Goal: Navigation & Orientation: Understand site structure

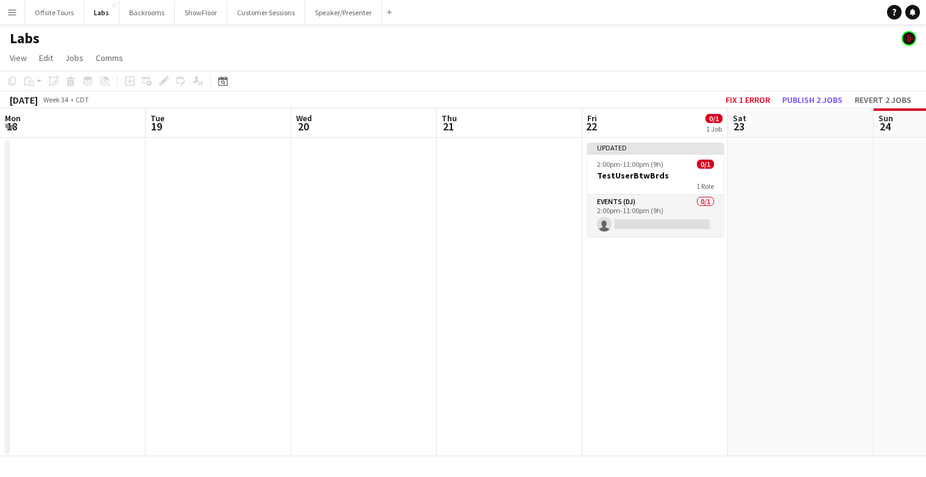
scroll to position [0, 325]
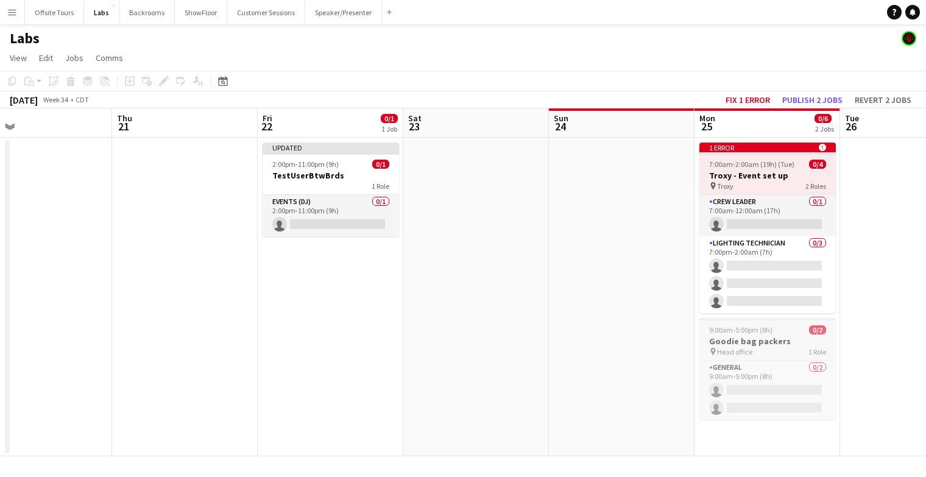
click at [748, 332] on span "9:00am-5:00pm (8h)" at bounding box center [740, 329] width 63 height 9
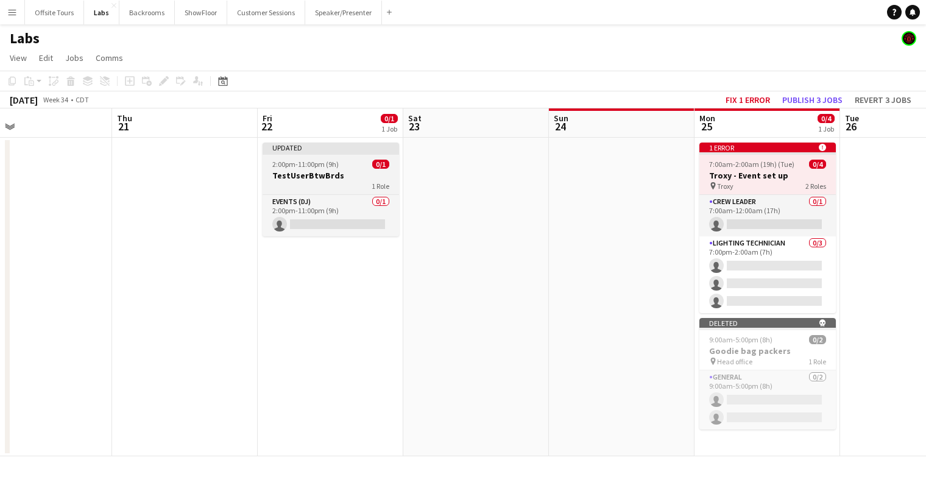
click at [348, 148] on div "Updated" at bounding box center [331, 148] width 137 height 10
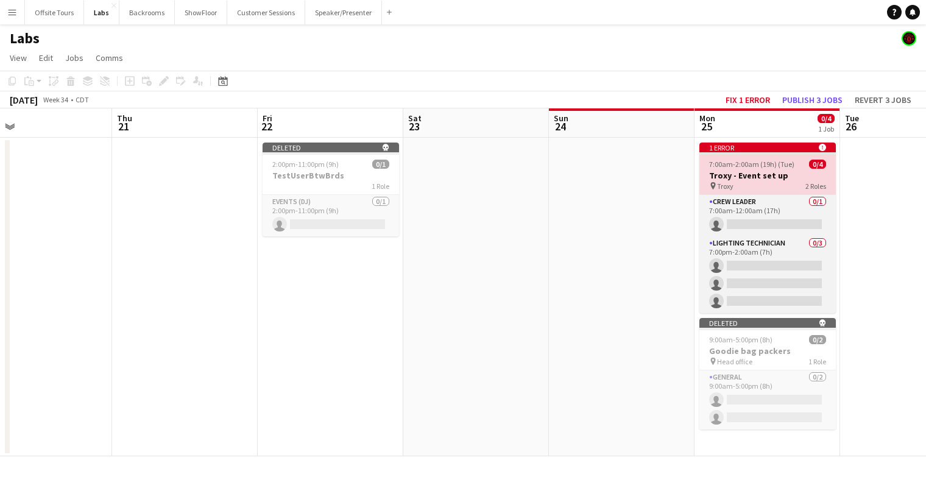
click at [757, 158] on app-job-card "1 error alert-circle 7:00am-2:00am (19h) (Tue) 0/4 Troxy - Event set up pin Tro…" at bounding box center [768, 228] width 137 height 171
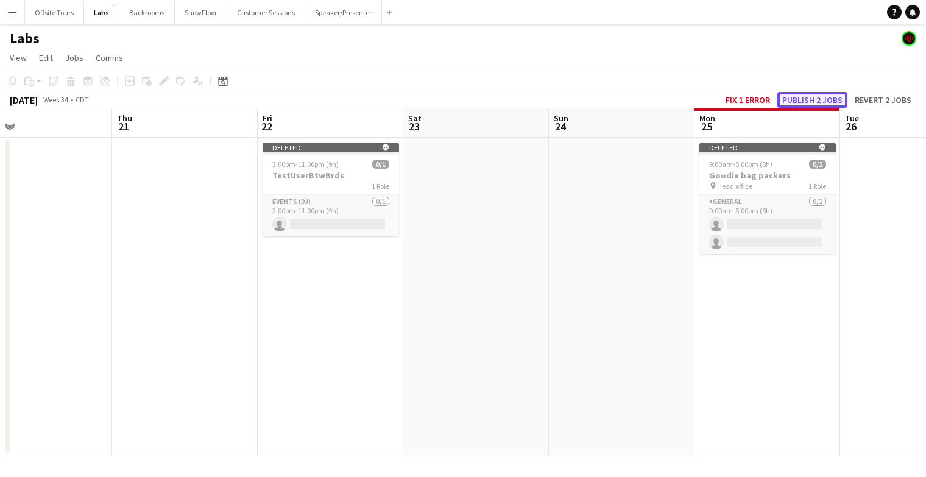
click at [806, 99] on button "Publish 2 jobs" at bounding box center [813, 100] width 70 height 16
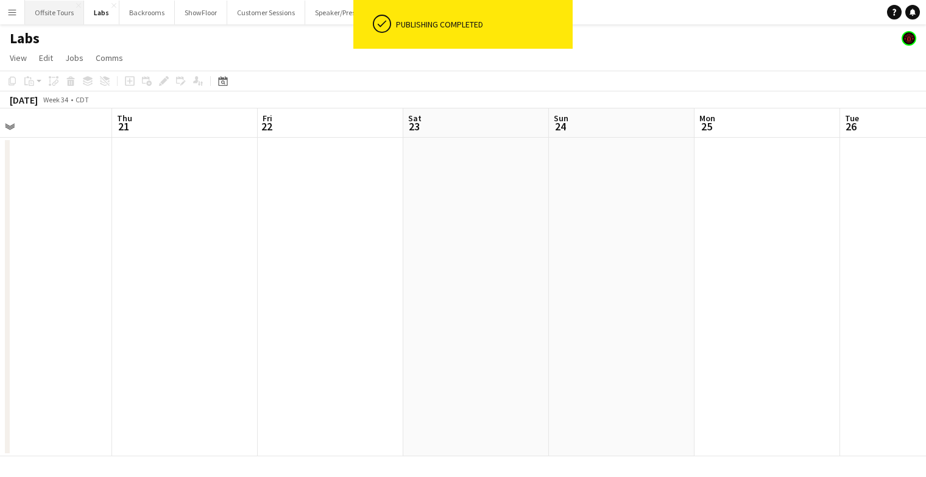
click at [59, 12] on button "Offsite Tours Close" at bounding box center [54, 13] width 59 height 24
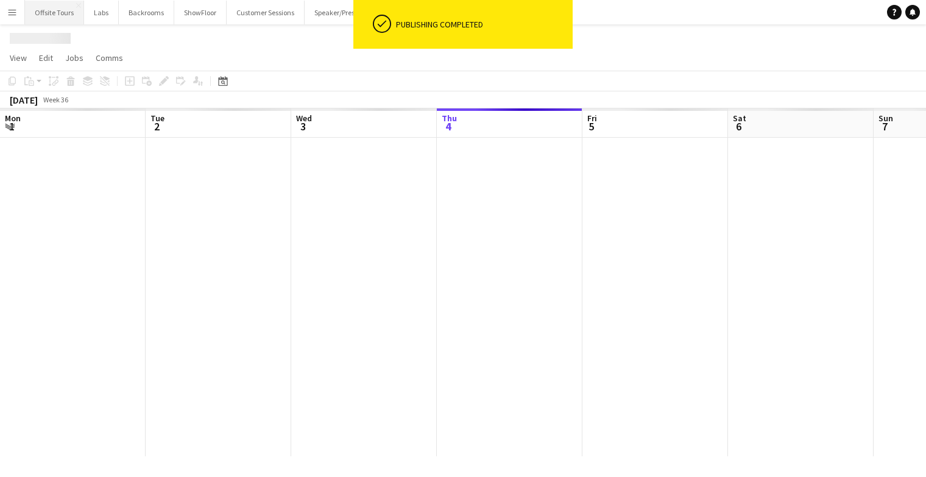
scroll to position [0, 291]
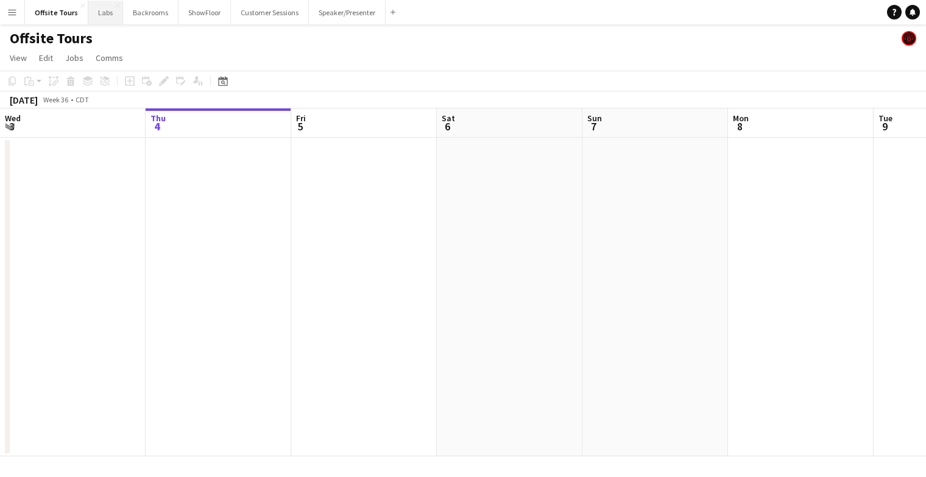
click at [102, 12] on button "Labs Close" at bounding box center [105, 13] width 35 height 24
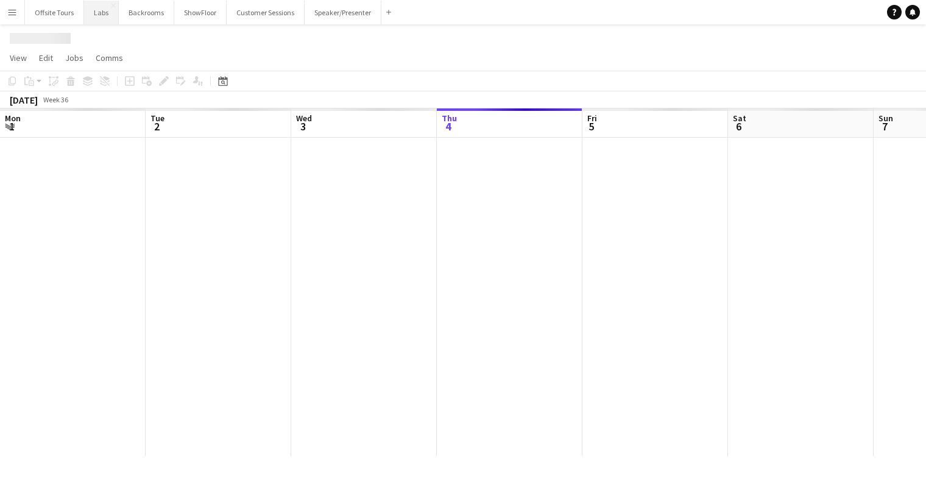
scroll to position [0, 291]
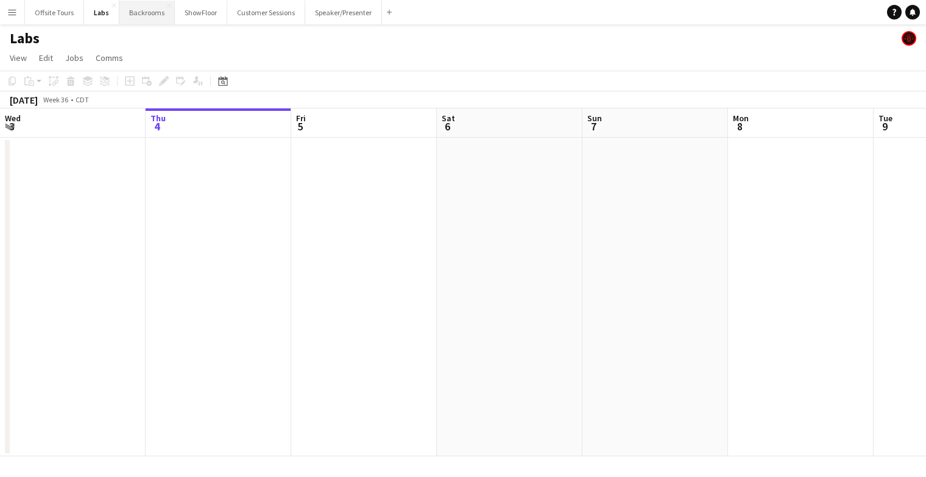
click at [133, 17] on button "Backrooms Close" at bounding box center [146, 13] width 55 height 24
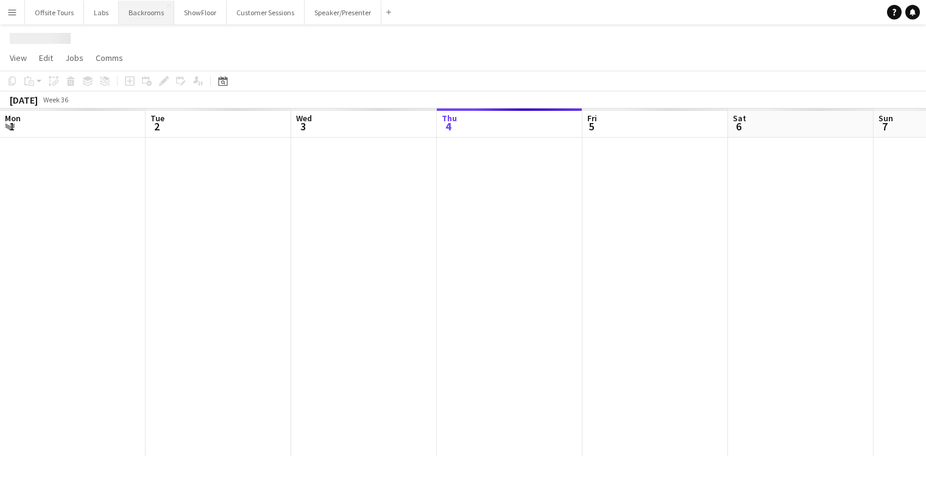
scroll to position [0, 291]
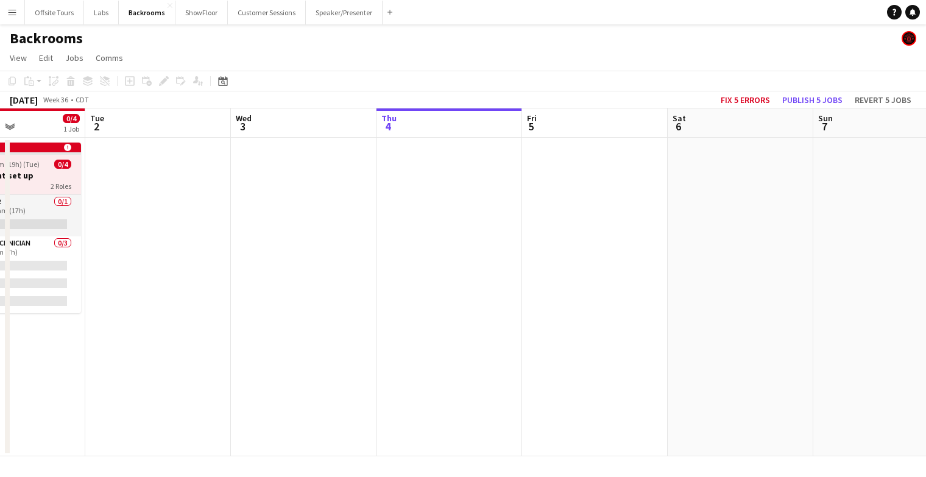
drag, startPoint x: 271, startPoint y: 309, endPoint x: 609, endPoint y: 287, distance: 338.4
click at [624, 288] on app-calendar-viewport "Sun 31 Mon 1 0/4 1 Job Tue 2 Wed 3 Thu 4 Fri 5 Sat 6 Sun 7 Mon 8 Tue 9 Wed 10 T…" at bounding box center [463, 282] width 926 height 348
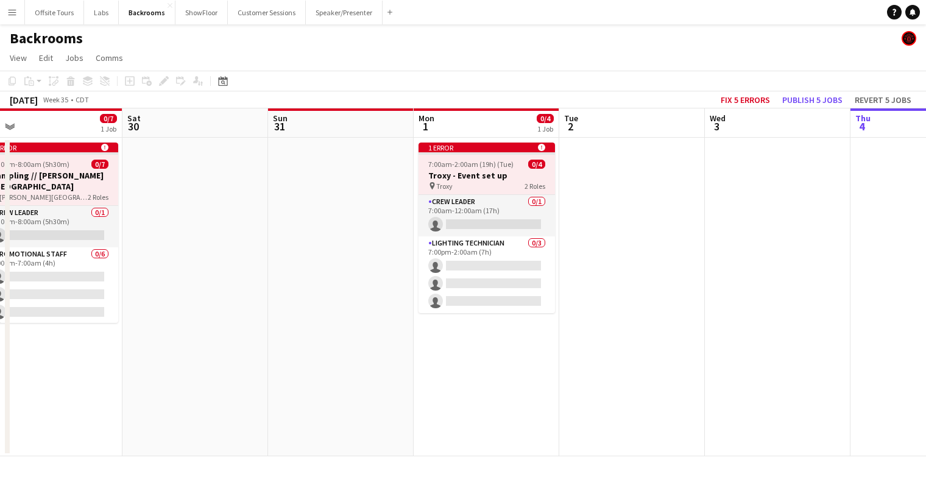
drag, startPoint x: 244, startPoint y: 294, endPoint x: 677, endPoint y: 231, distance: 438.0
click at [691, 231] on app-calendar-viewport "Wed 27 Thu 28 Fri 29 0/7 1 Job Sat 30 Sun 31 Mon 1 0/4 1 Job Tue 2 Wed 3 Thu 4 …" at bounding box center [463, 282] width 926 height 348
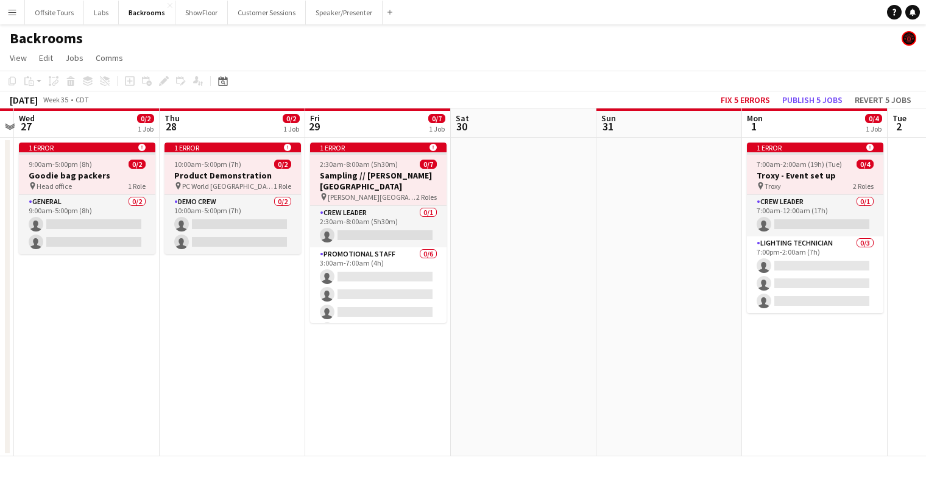
scroll to position [0, 258]
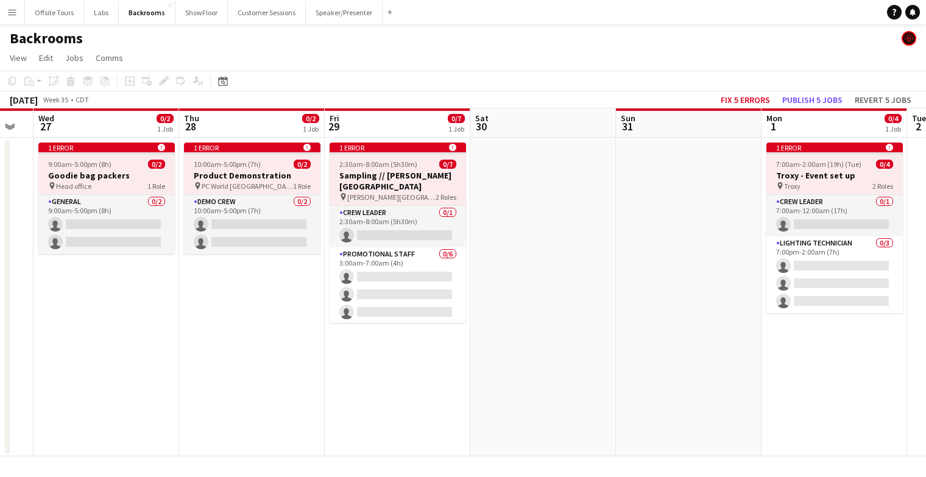
drag, startPoint x: 368, startPoint y: 270, endPoint x: 622, endPoint y: 232, distance: 257.0
click at [622, 232] on app-calendar-viewport "Mon 25 0/4 1 Job Tue 26 Wed 27 0/2 1 Job Thu 28 0/2 1 Job Fri 29 0/7 1 Job Sat …" at bounding box center [463, 282] width 926 height 348
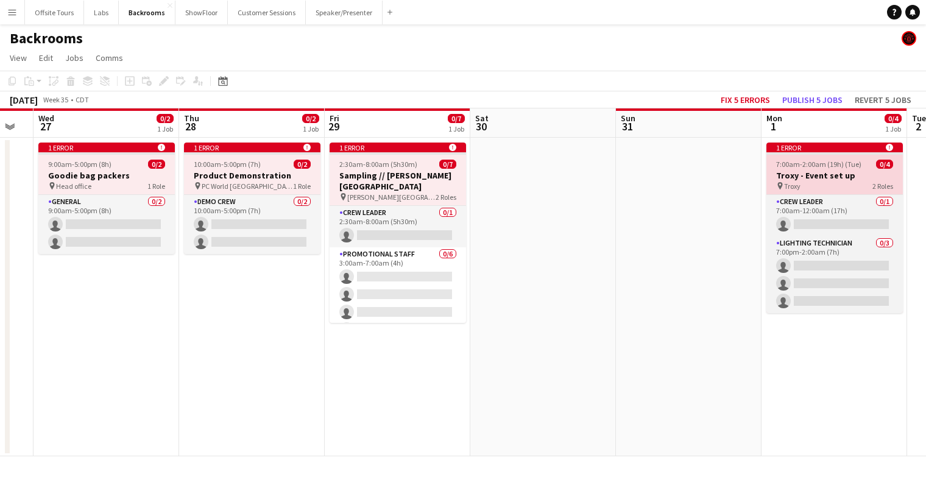
click at [818, 158] on app-job-card "1 error alert-circle 7:00am-2:00am (19h) (Tue) 0/4 Troxy - Event set up pin Tro…" at bounding box center [835, 228] width 137 height 171
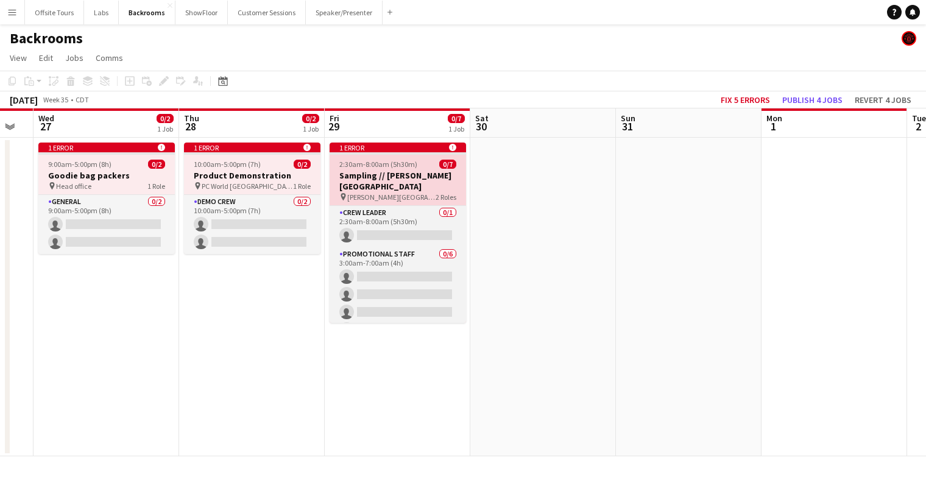
click at [366, 159] on app-job-card "1 error alert-circle 2:30am-8:00am (5h30m) 0/7 Sampling // [PERSON_NAME][GEOGRA…" at bounding box center [398, 233] width 137 height 180
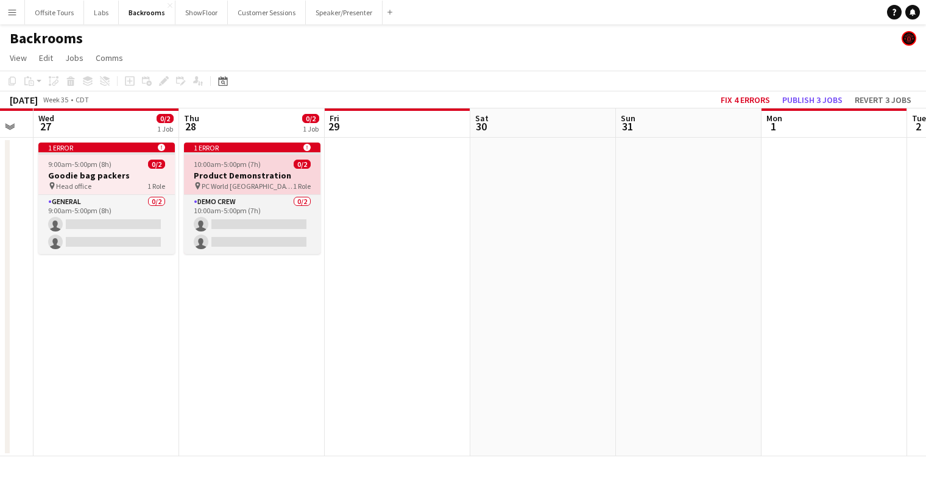
click at [233, 160] on span "10:00am-5:00pm (7h)" at bounding box center [227, 164] width 67 height 9
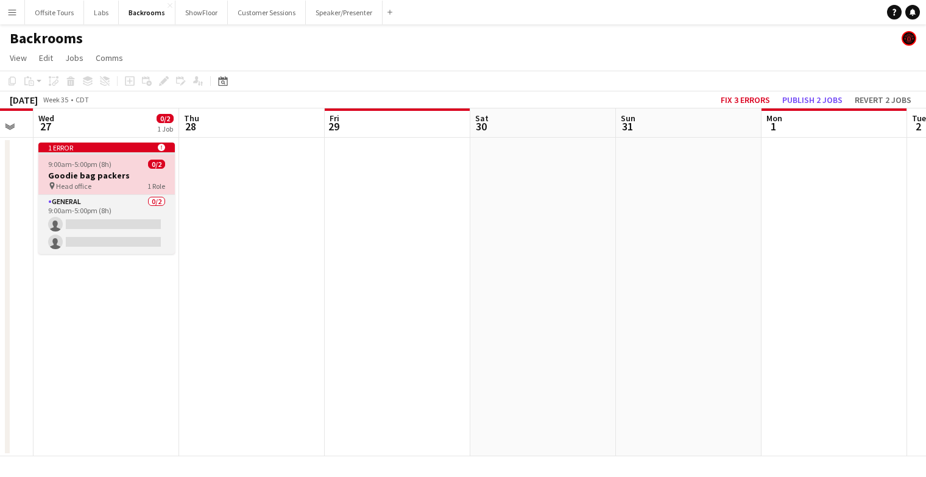
click at [116, 160] on div "9:00am-5:00pm (8h) 0/2" at bounding box center [106, 164] width 137 height 9
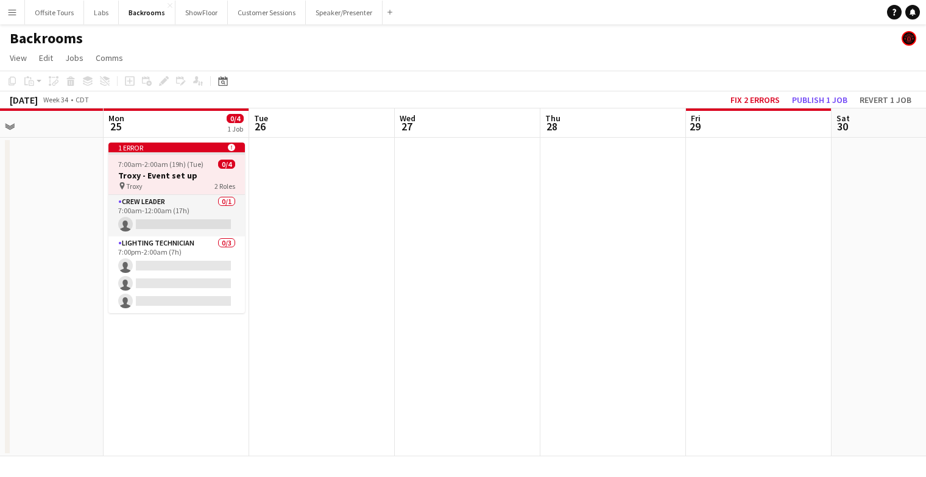
scroll to position [0, 319]
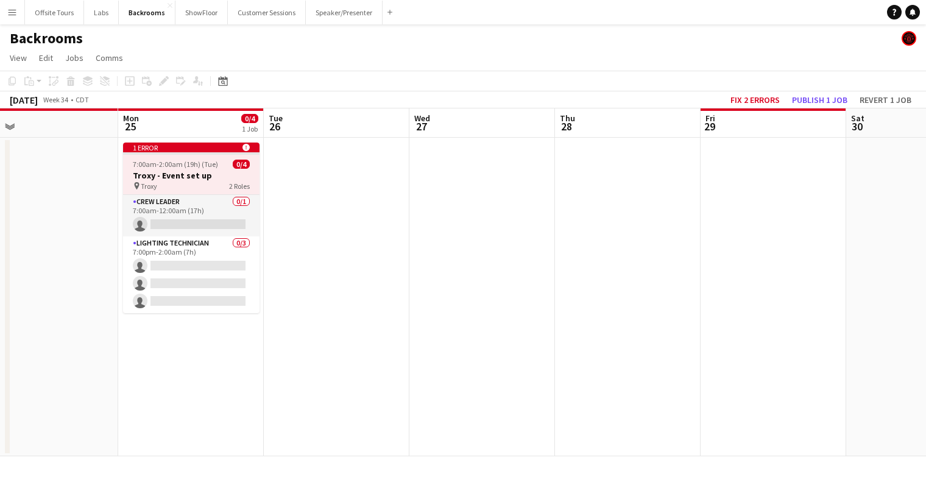
drag, startPoint x: 481, startPoint y: 319, endPoint x: 858, endPoint y: 299, distance: 376.6
click at [858, 299] on app-calendar-viewport "Fri 22 Sat 23 Sun 24 Mon 25 0/4 1 Job Tue 26 Wed 27 Thu 28 Fri 29 Sat 30 Sun 31…" at bounding box center [463, 282] width 926 height 348
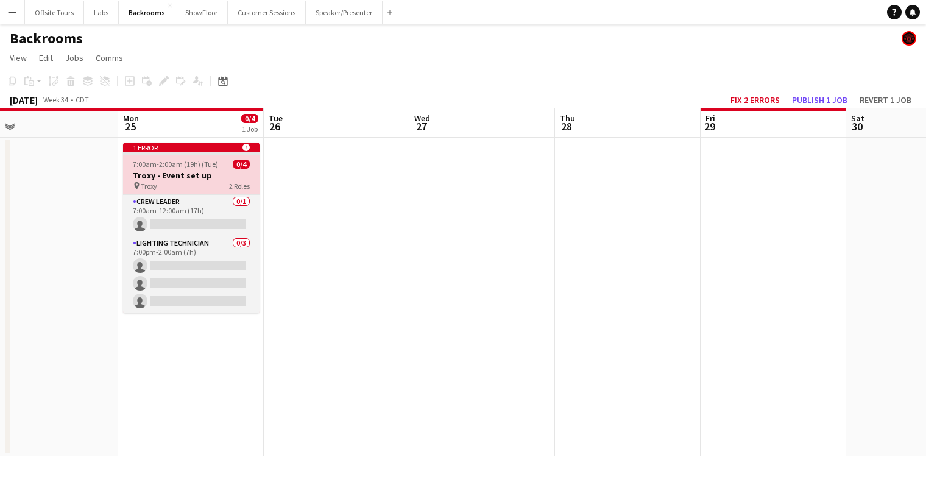
click at [182, 163] on span "7:00am-2:00am (19h) (Tue)" at bounding box center [175, 164] width 85 height 9
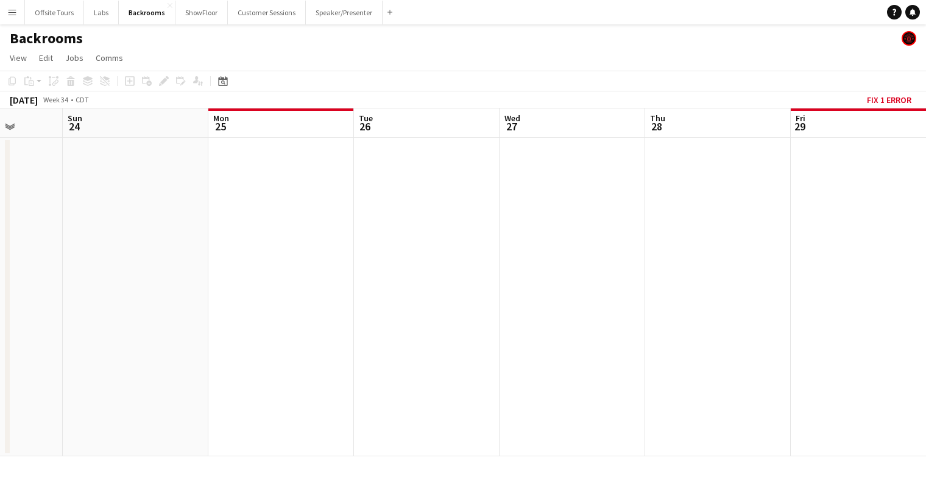
drag, startPoint x: 233, startPoint y: 240, endPoint x: 698, endPoint y: 238, distance: 464.4
click at [689, 238] on app-calendar-viewport "Thu 21 Fri 22 Sat 23 Sun 24 Mon 25 Tue 26 Wed 27 Thu 28 Fri 29 Sat 30 Sun 31 Mo…" at bounding box center [463, 282] width 926 height 348
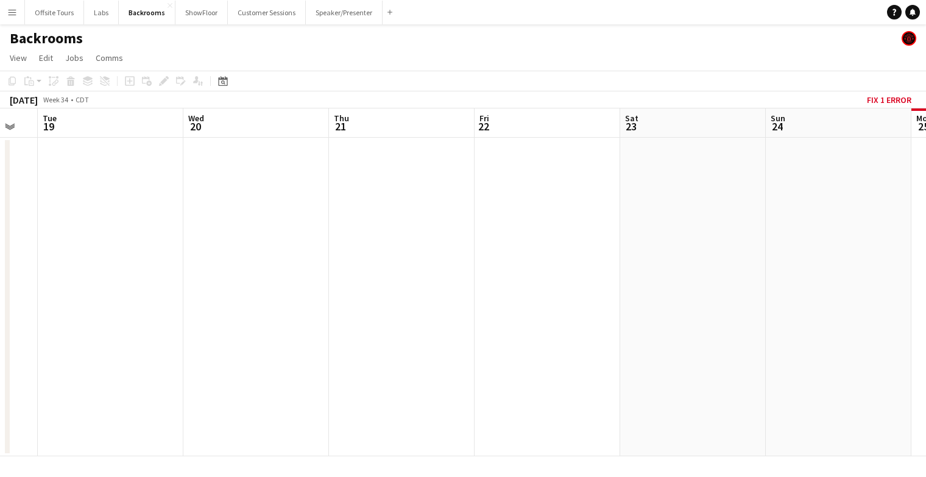
scroll to position [0, 333]
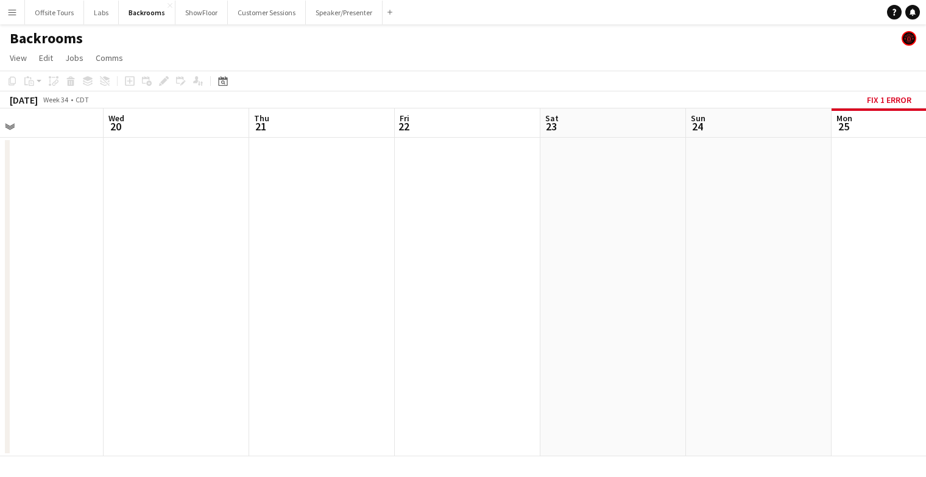
drag, startPoint x: 134, startPoint y: 248, endPoint x: -180, endPoint y: 231, distance: 315.0
click at [0, 231] on html "Menu Boards Boards Boards All jobs Status Workforce Workforce My Workforce Recr…" at bounding box center [463, 238] width 926 height 477
click at [879, 102] on button "Fix 1 error" at bounding box center [889, 100] width 54 height 16
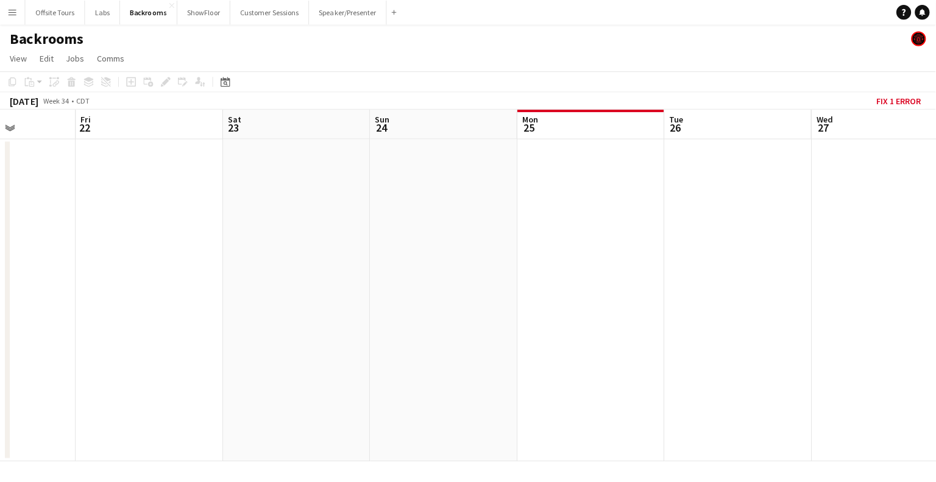
scroll to position [0, 567]
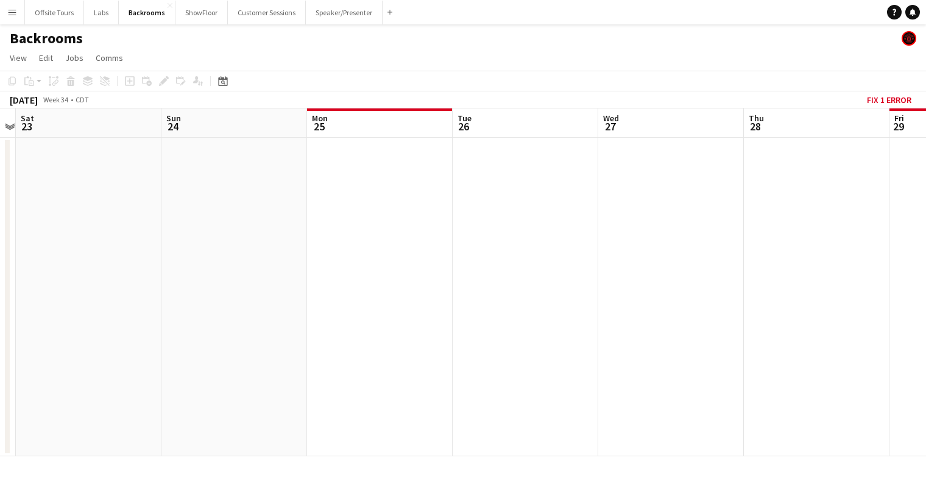
drag, startPoint x: 544, startPoint y: 270, endPoint x: 19, endPoint y: 282, distance: 524.9
click at [19, 282] on app-calendar-viewport "Tue 19 Wed 20 Thu 21 Fri 22 Sat 23 Sun 24 Mon 25 Tue 26 Wed 27 Thu 28 Fri 29 Sa…" at bounding box center [463, 282] width 926 height 348
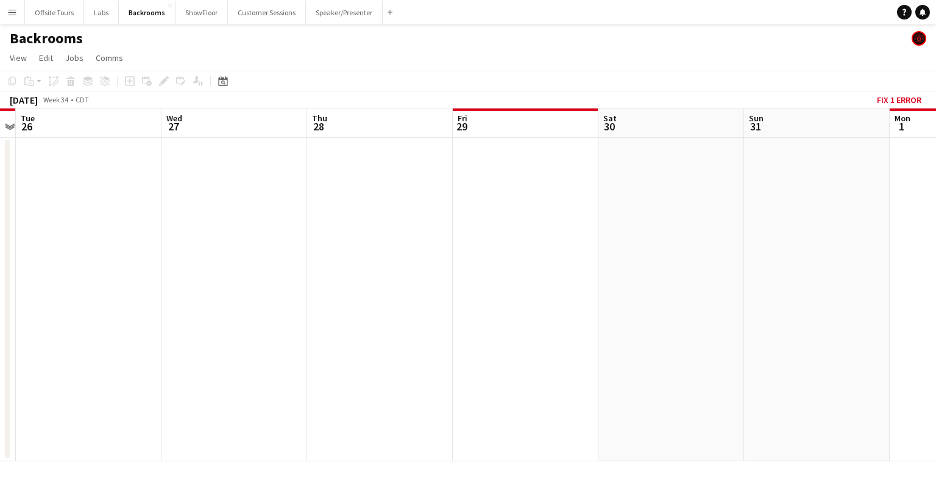
click at [812, 216] on app-date-cell at bounding box center [817, 300] width 146 height 324
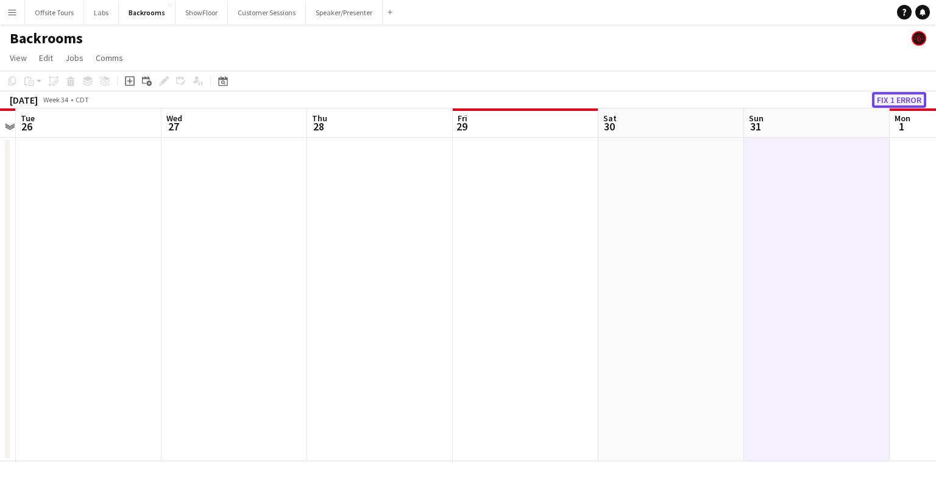
click at [892, 101] on button "Fix 1 error" at bounding box center [899, 100] width 54 height 16
drag, startPoint x: 905, startPoint y: 98, endPoint x: 751, endPoint y: 113, distance: 155.0
click at [752, 113] on app-calendar "Copy Paste Paste Ctrl+V Paste with crew Ctrl+Shift+V Paste linked Job [GEOGRAPH…" at bounding box center [468, 266] width 936 height 391
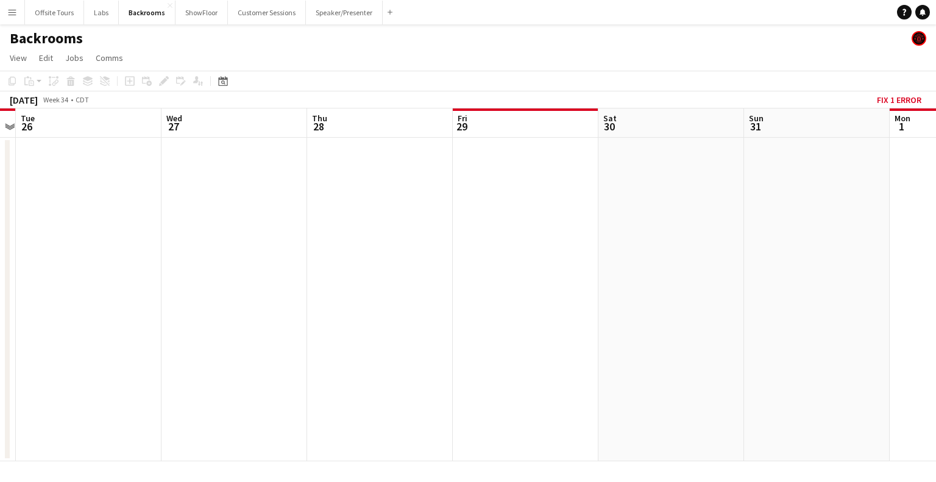
drag, startPoint x: 488, startPoint y: 76, endPoint x: 144, endPoint y: 58, distance: 344.8
click at [457, 76] on app-toolbar "Copy Paste Paste Ctrl+V Paste with crew Ctrl+Shift+V Paste linked Job [GEOGRAPH…" at bounding box center [468, 81] width 936 height 21
click at [197, 14] on button "ShowFloor Close" at bounding box center [202, 13] width 52 height 24
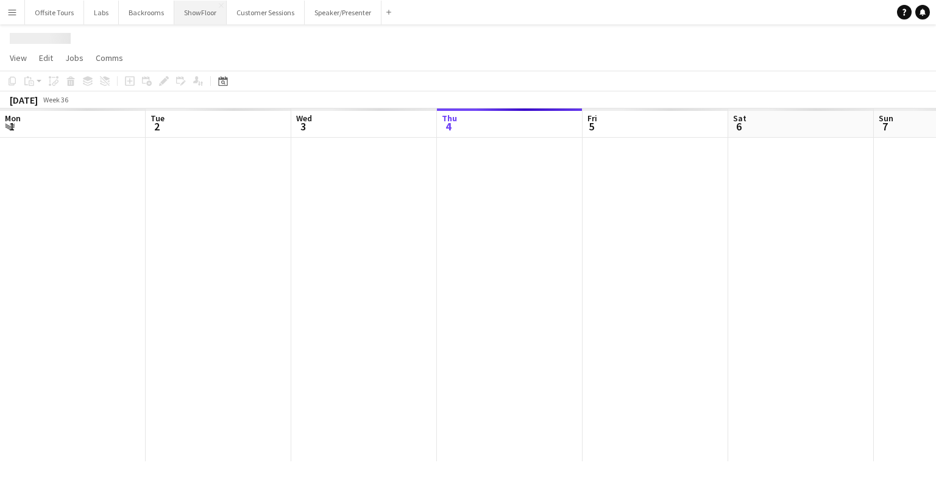
scroll to position [0, 291]
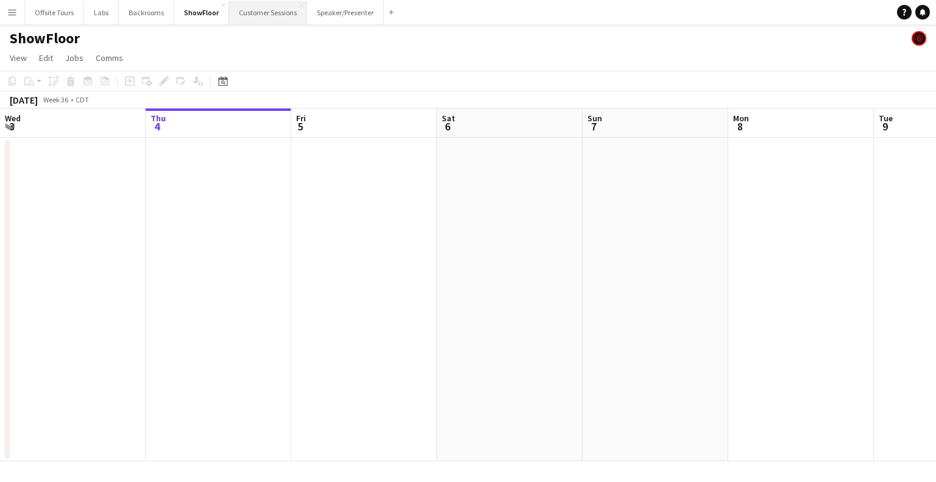
click at [252, 15] on button "Customer Sessions Close" at bounding box center [268, 13] width 78 height 24
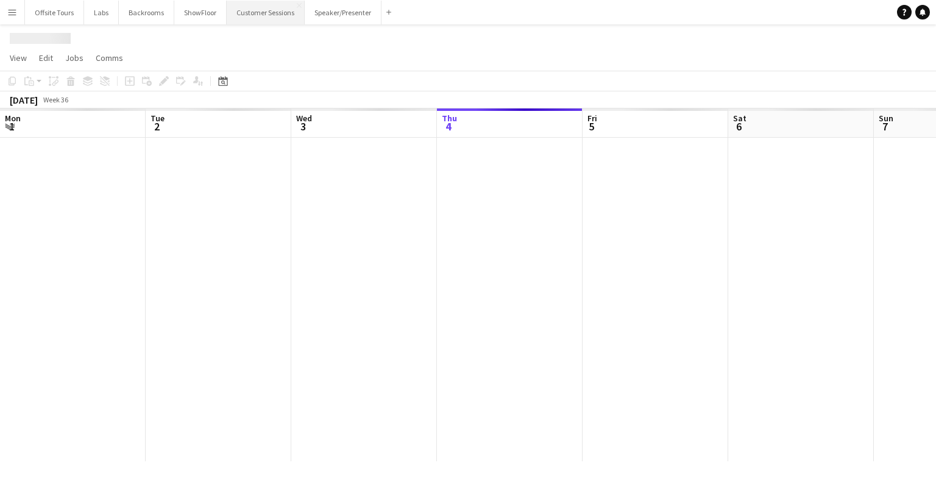
scroll to position [0, 291]
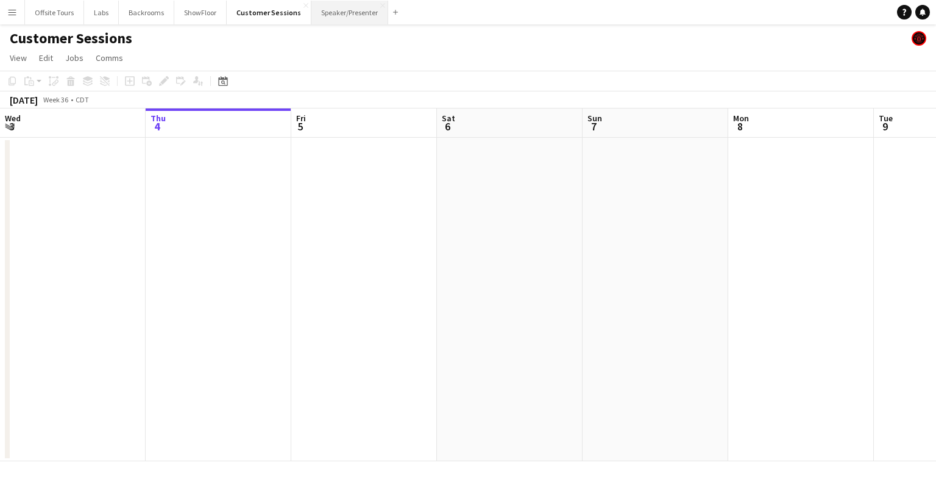
click at [332, 11] on button "Speaker/Presenter Close" at bounding box center [349, 13] width 77 height 24
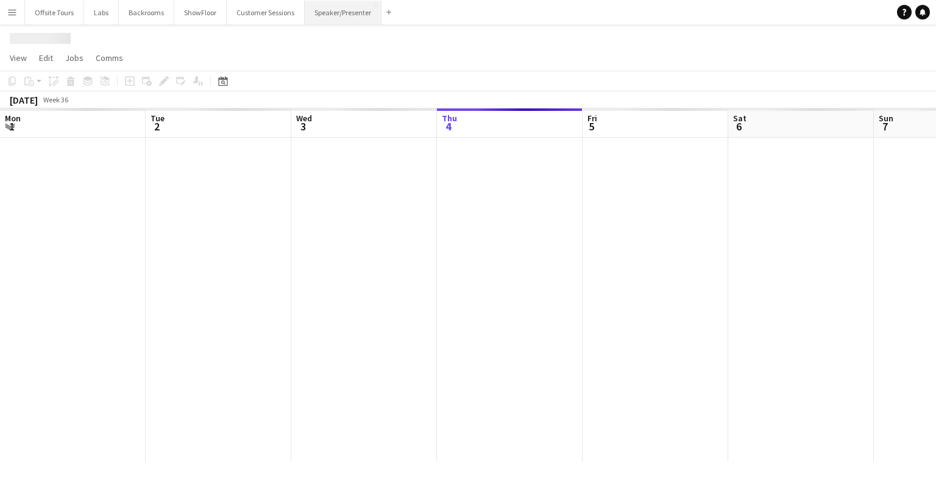
scroll to position [0, 291]
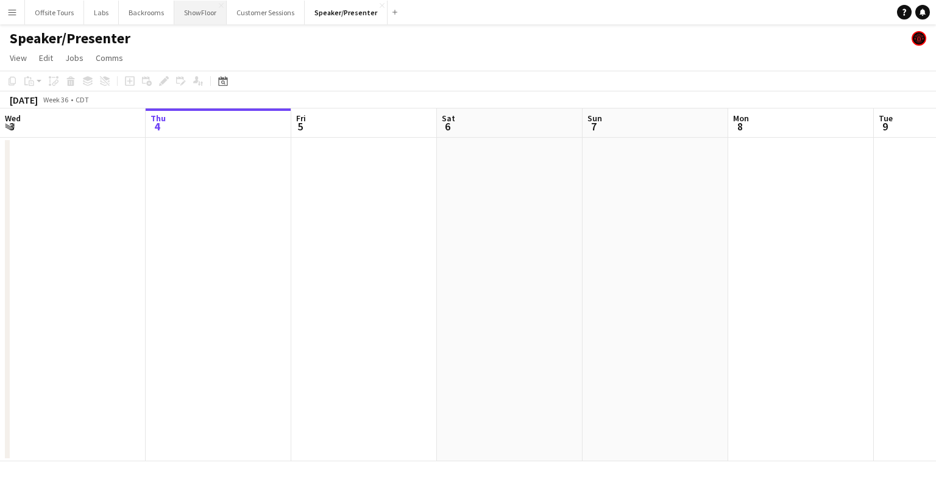
click at [200, 12] on button "ShowFloor Close" at bounding box center [200, 13] width 52 height 24
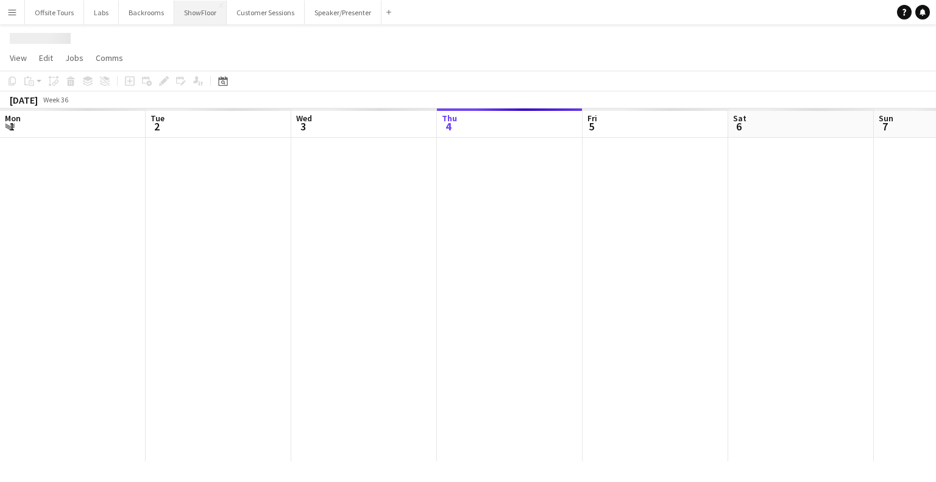
scroll to position [0, 291]
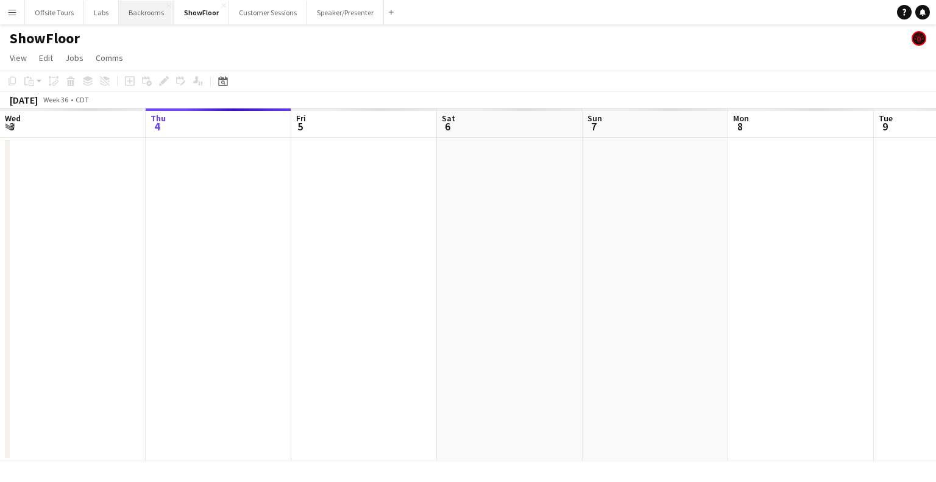
click at [146, 13] on button "Backrooms Close" at bounding box center [146, 13] width 55 height 24
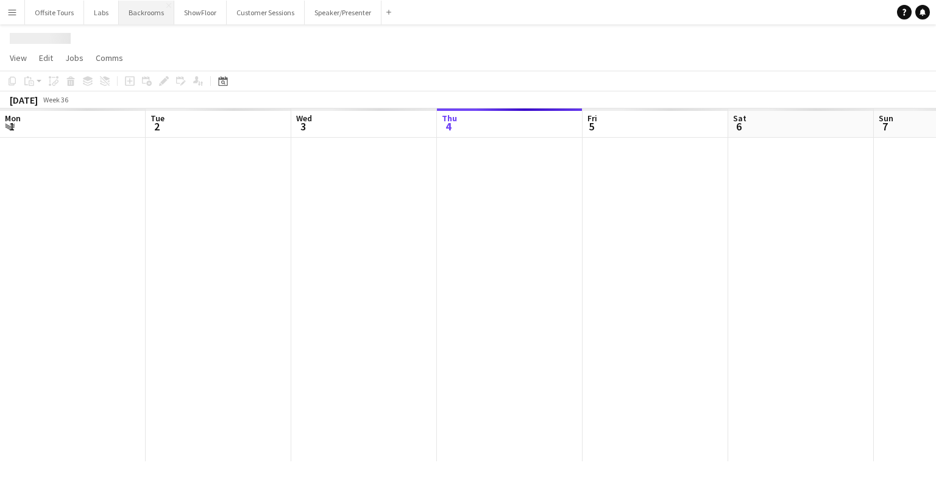
scroll to position [0, 291]
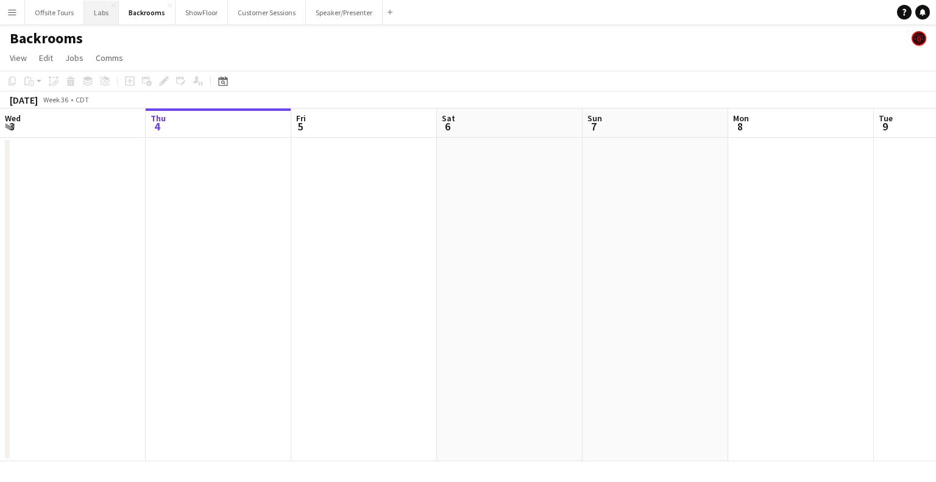
click at [103, 15] on button "Labs Close" at bounding box center [101, 13] width 35 height 24
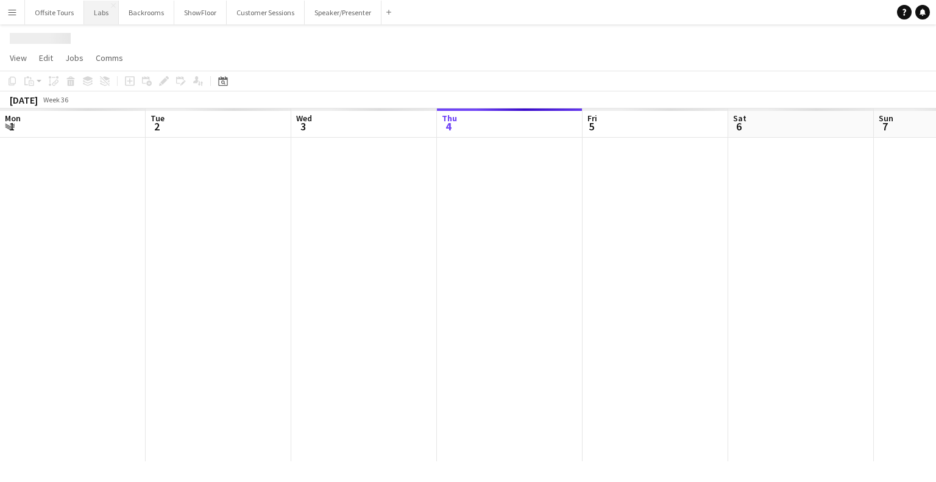
scroll to position [0, 291]
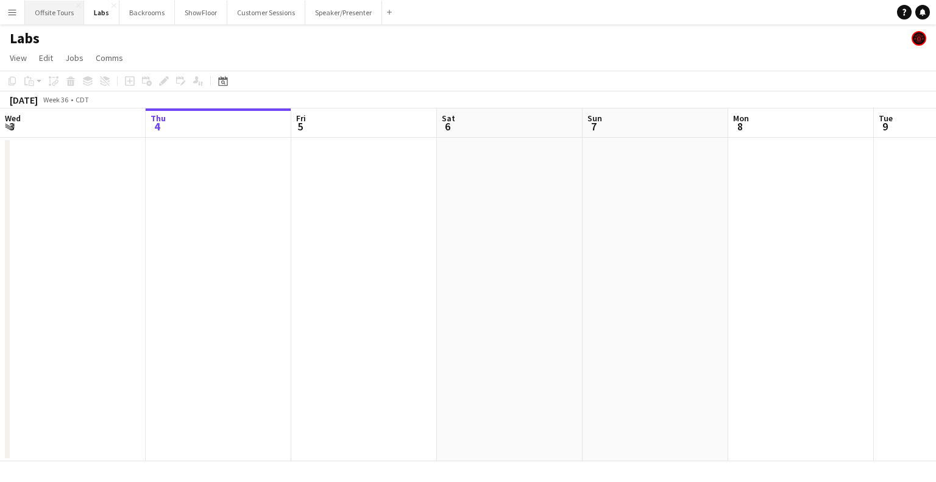
click at [70, 12] on button "Offsite Tours Close" at bounding box center [54, 13] width 59 height 24
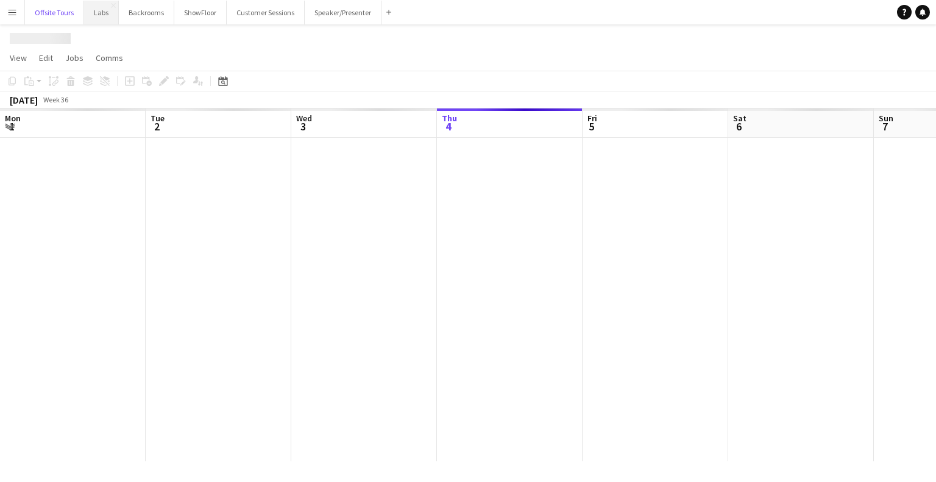
scroll to position [0, 291]
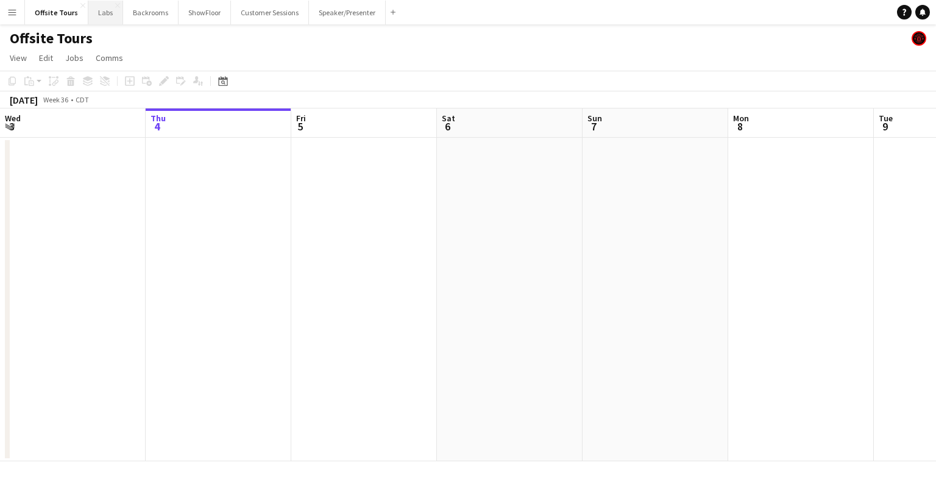
click at [100, 14] on button "Labs Close" at bounding box center [105, 13] width 35 height 24
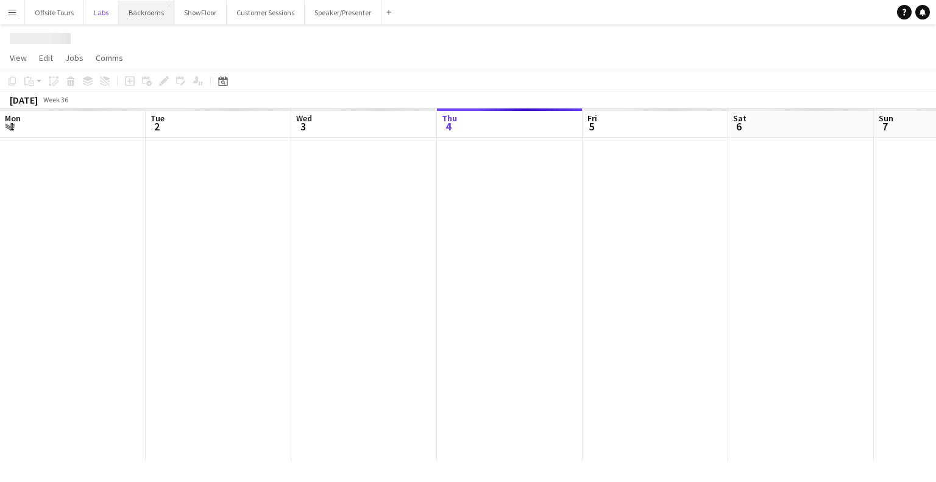
scroll to position [0, 291]
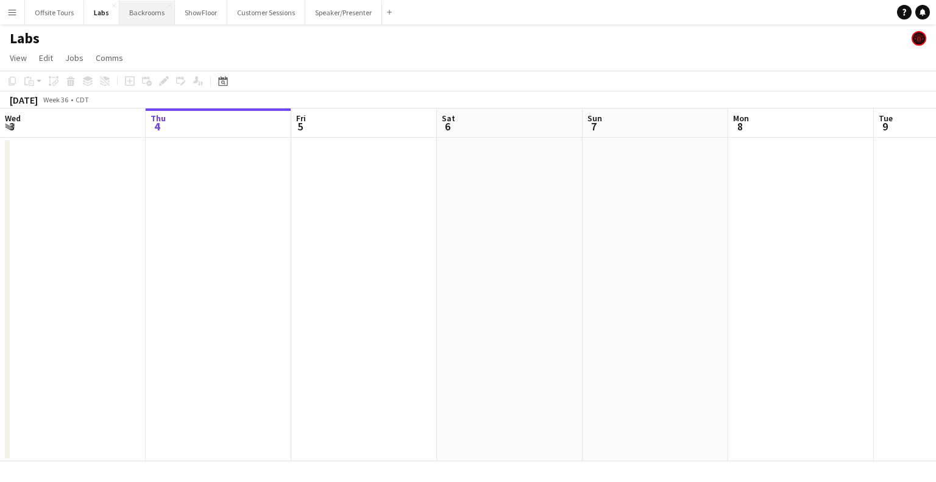
click at [140, 12] on button "Backrooms Close" at bounding box center [146, 13] width 55 height 24
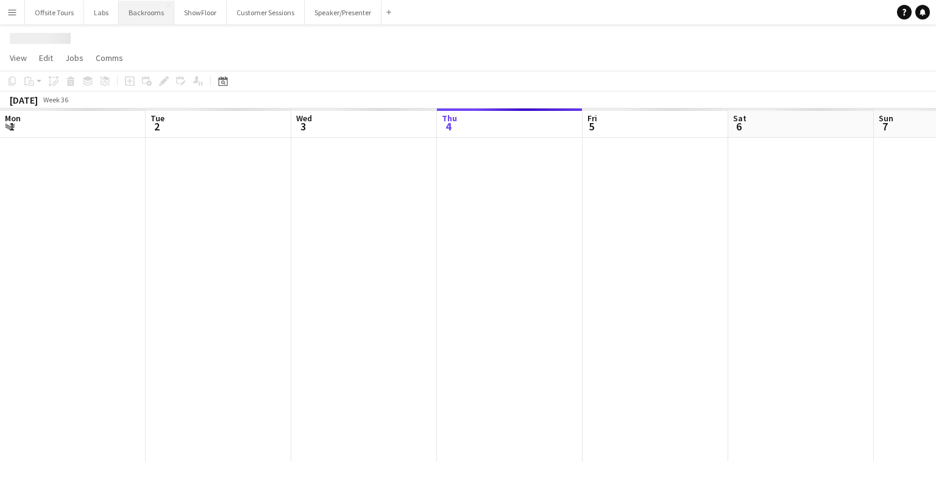
scroll to position [0, 291]
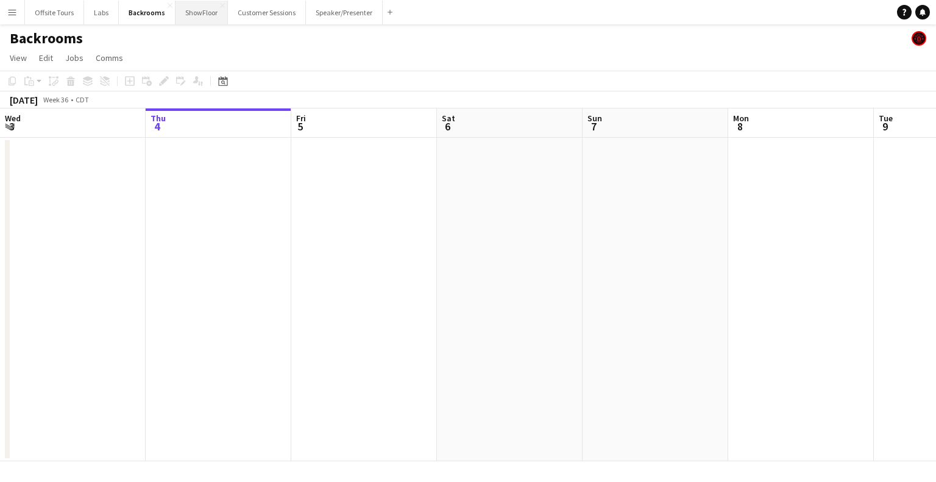
click at [202, 9] on button "ShowFloor Close" at bounding box center [202, 13] width 52 height 24
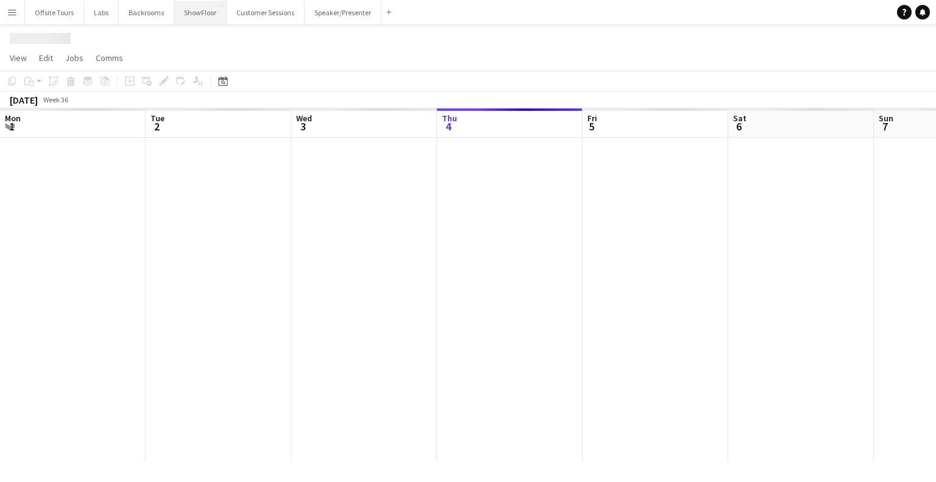
scroll to position [0, 291]
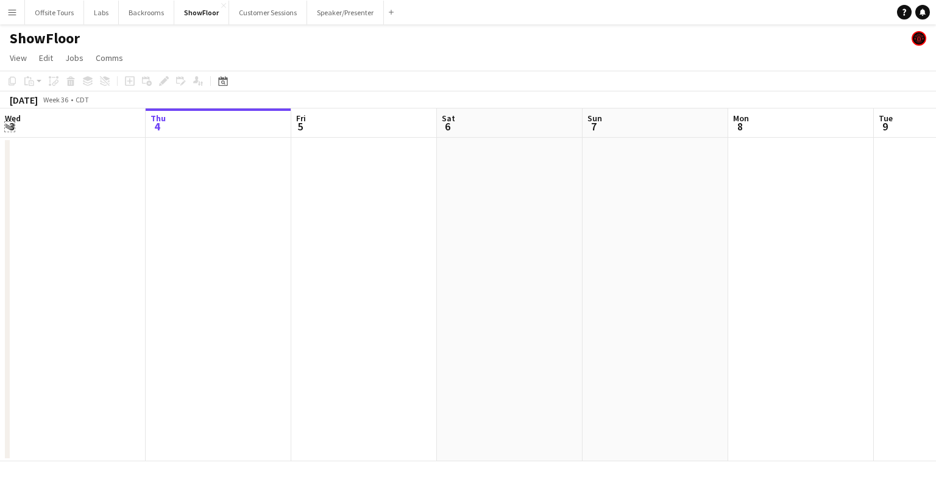
click at [10, 127] on app-icon "Expand/collapse" at bounding box center [10, 126] width 10 height 12
click at [10, 127] on app-icon "Expand/collapse" at bounding box center [9, 127] width 12 height 10
click at [255, 16] on button "Customer Sessions Close" at bounding box center [268, 13] width 78 height 24
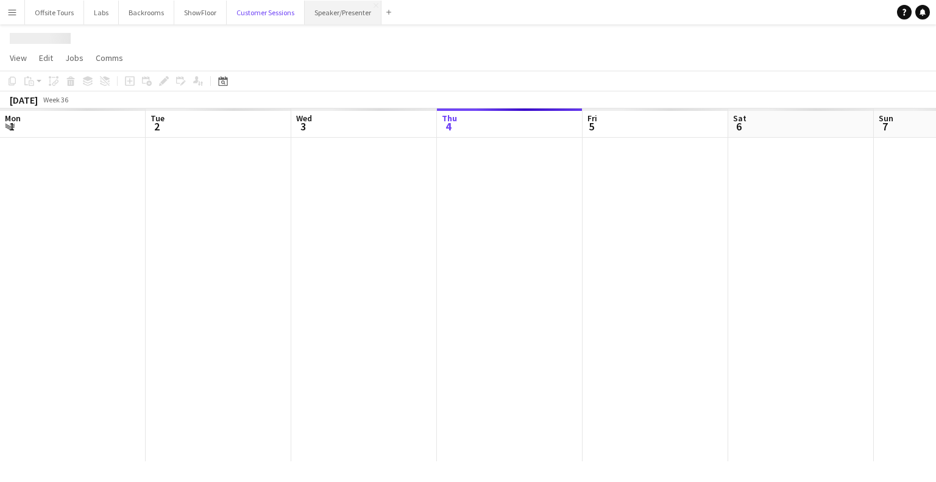
scroll to position [0, 291]
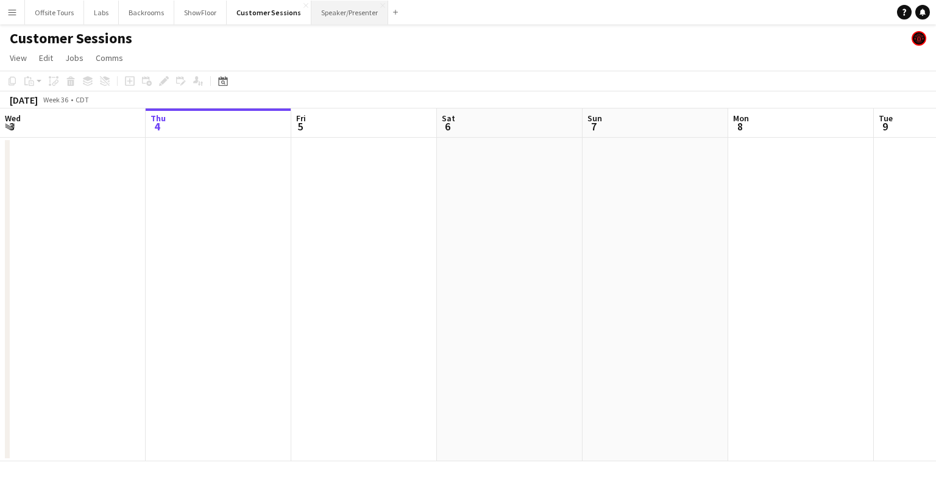
click at [334, 14] on button "Speaker/Presenter Close" at bounding box center [349, 13] width 77 height 24
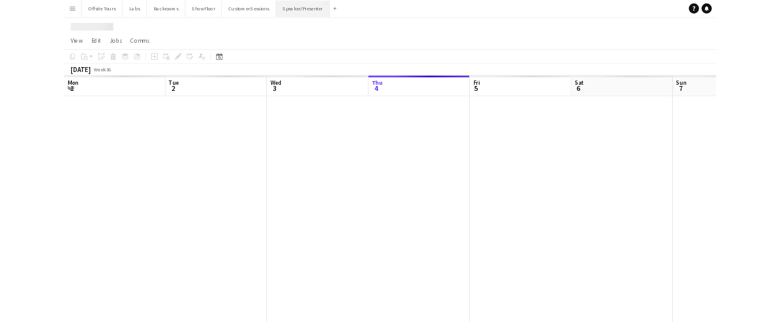
scroll to position [0, 291]
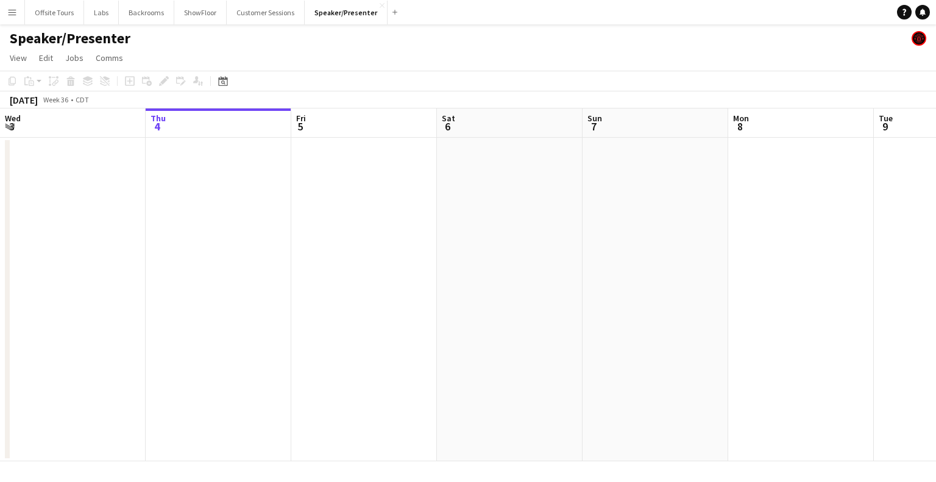
click at [15, 14] on app-icon "Menu" at bounding box center [12, 12] width 10 height 10
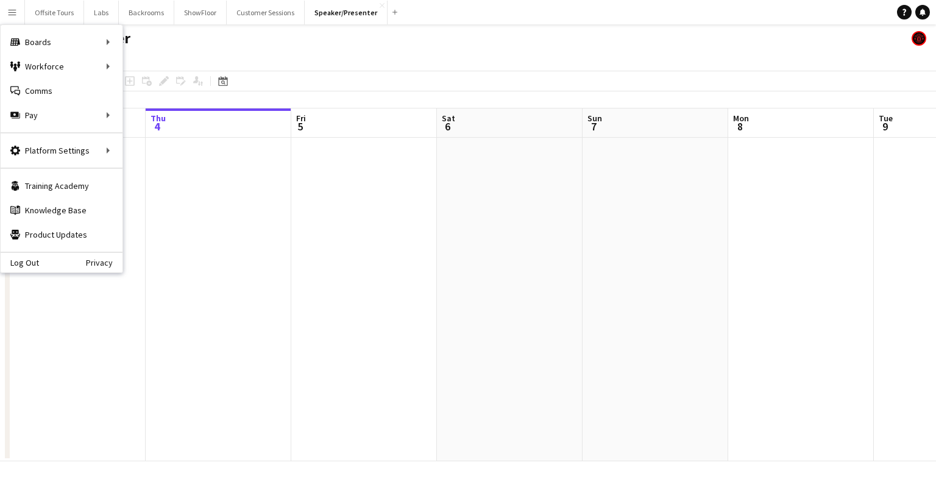
click at [293, 282] on app-date-cell at bounding box center [364, 300] width 146 height 324
